Goal: Register for event/course

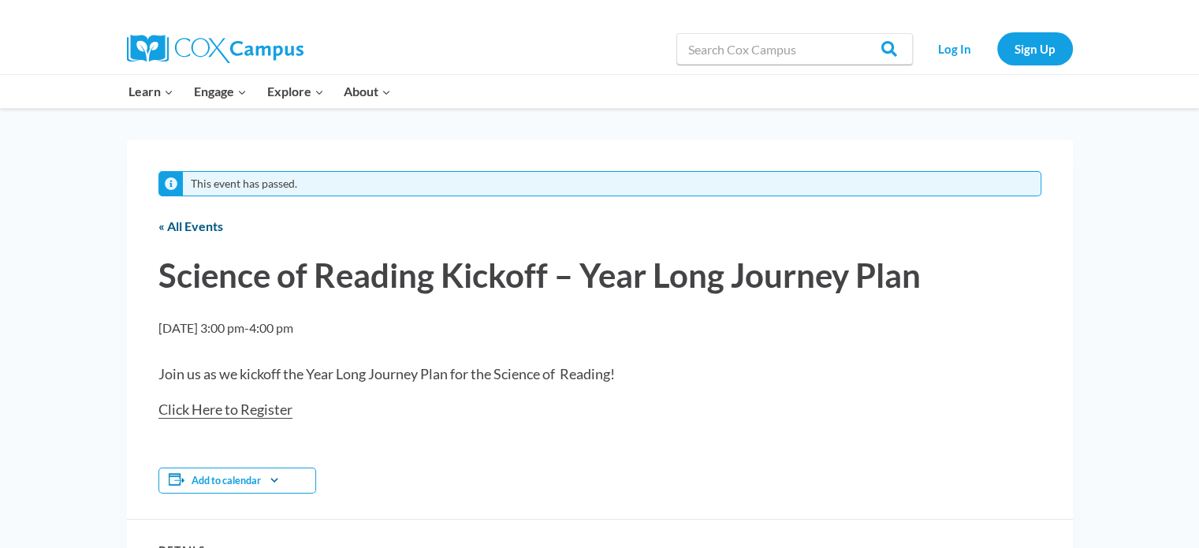
click at [173, 227] on link "« All Events" at bounding box center [190, 225] width 65 height 15
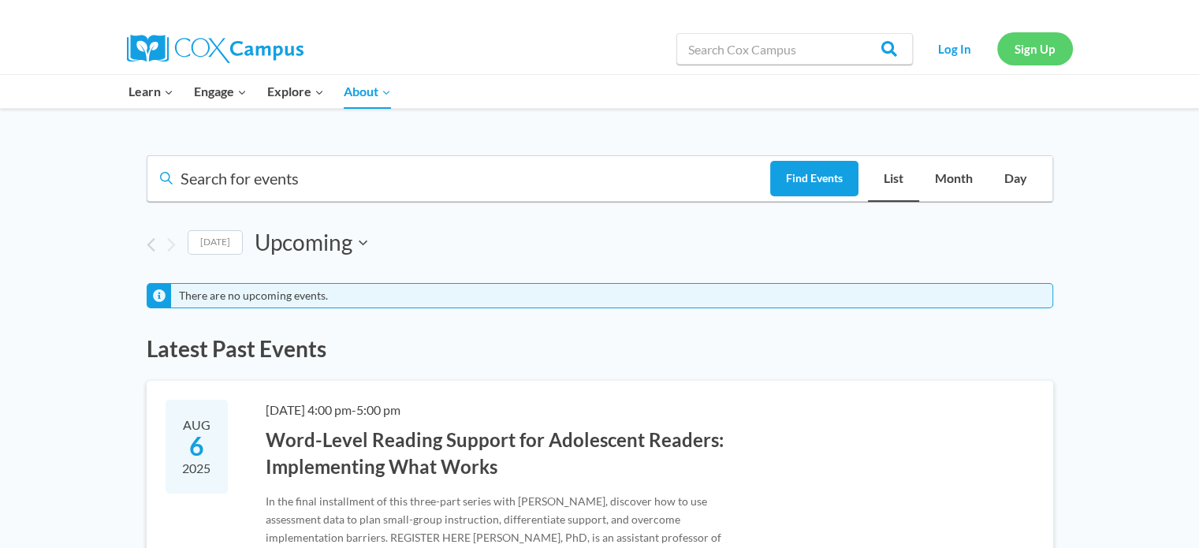
click at [1016, 54] on link "Sign Up" at bounding box center [1035, 48] width 76 height 32
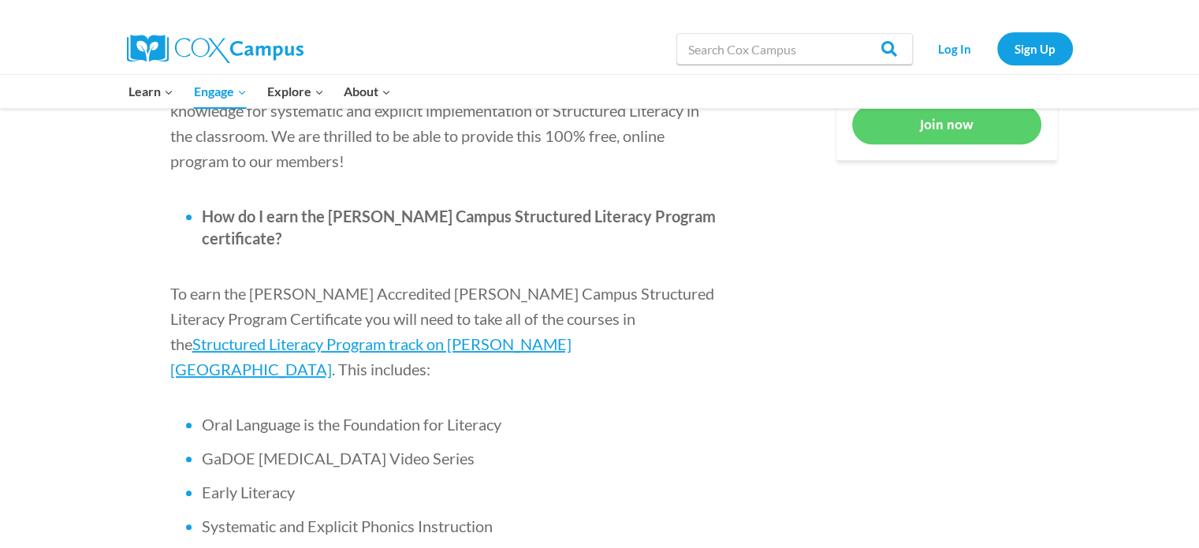
scroll to position [697, 0]
